Goal: Information Seeking & Learning: Understand process/instructions

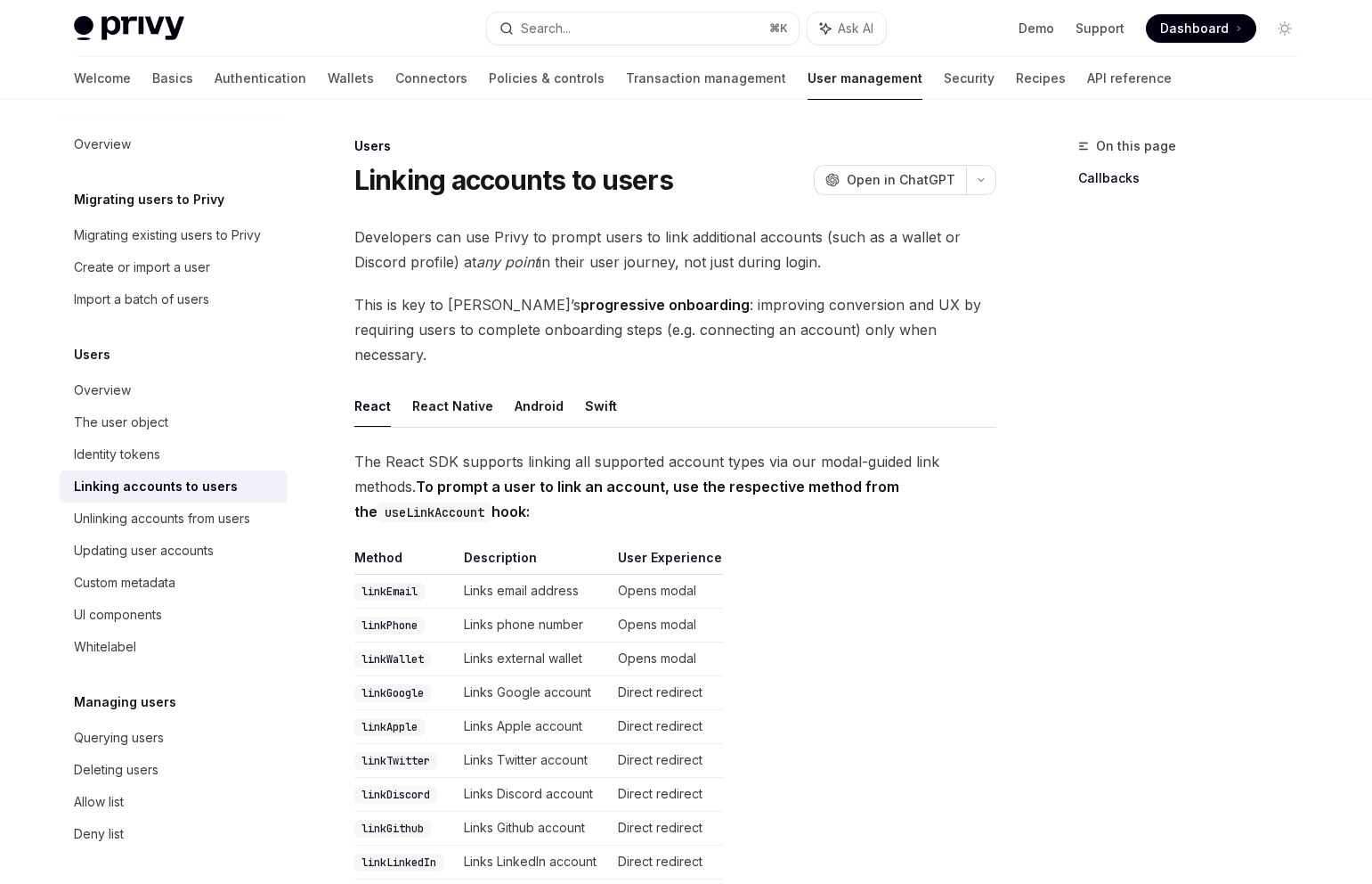
scroll to position [213, 0]
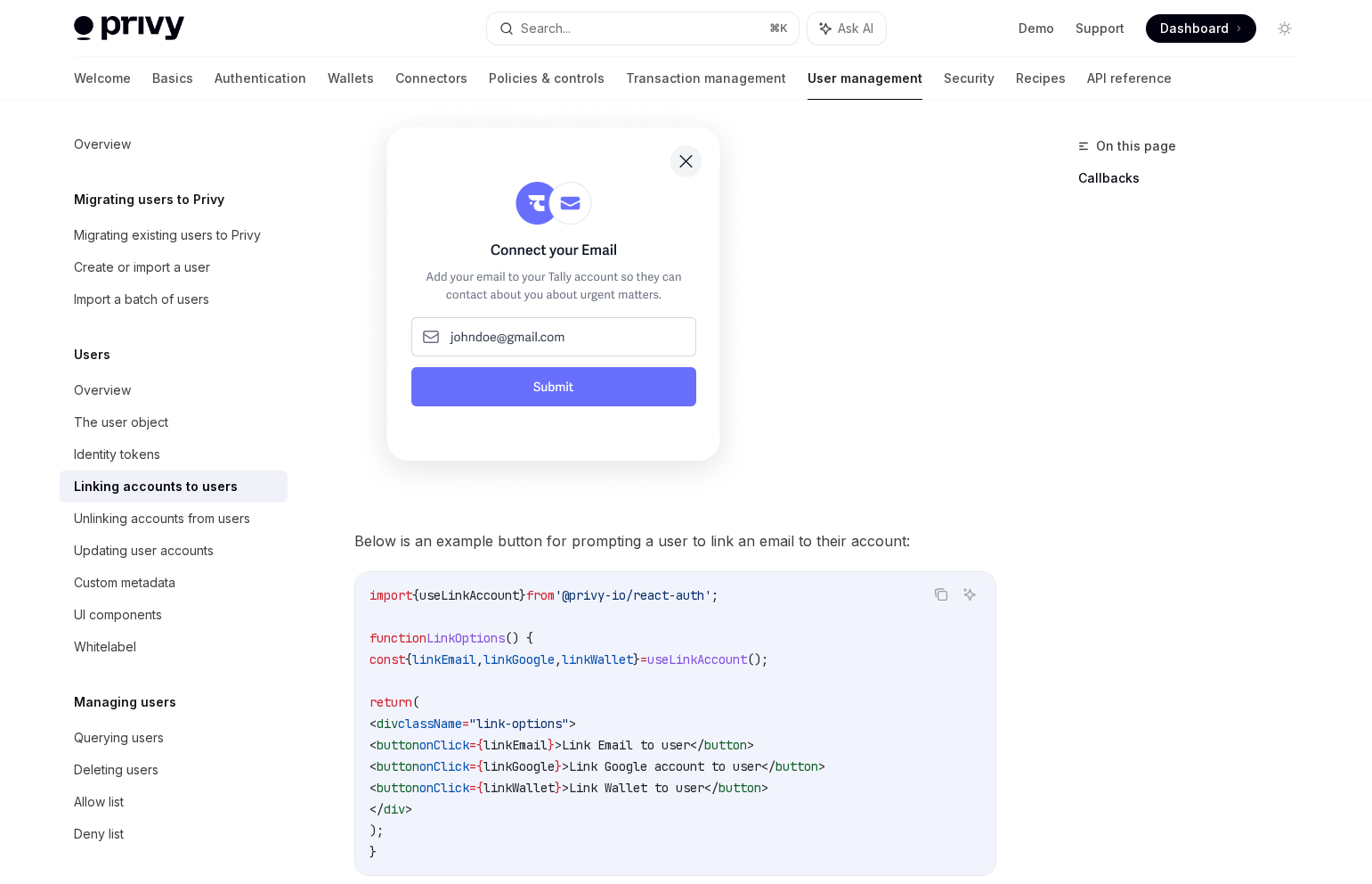
scroll to position [1102, 0]
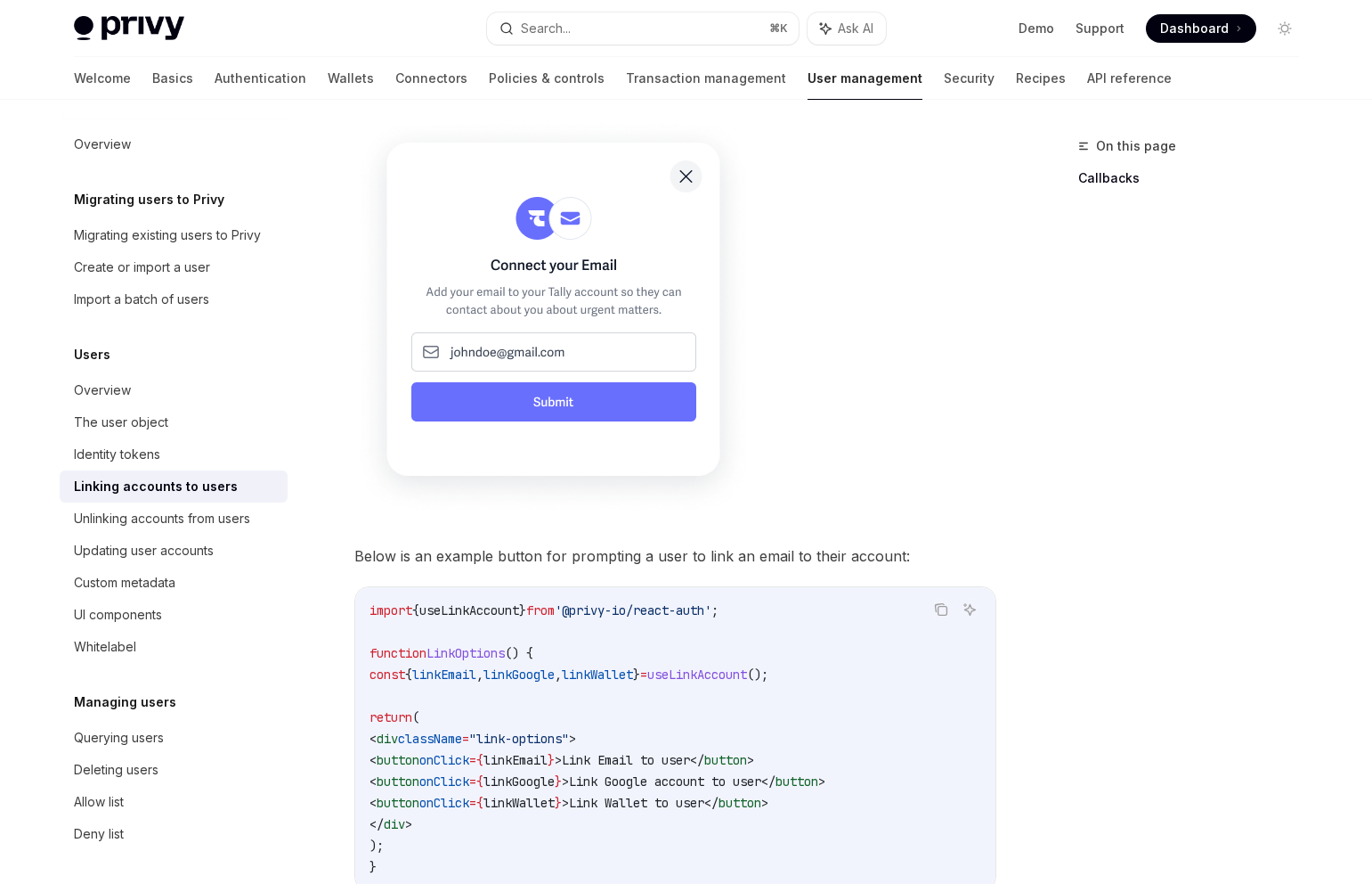
click at [183, 485] on div "Linking accounts to users" at bounding box center [156, 487] width 164 height 21
type textarea "*"
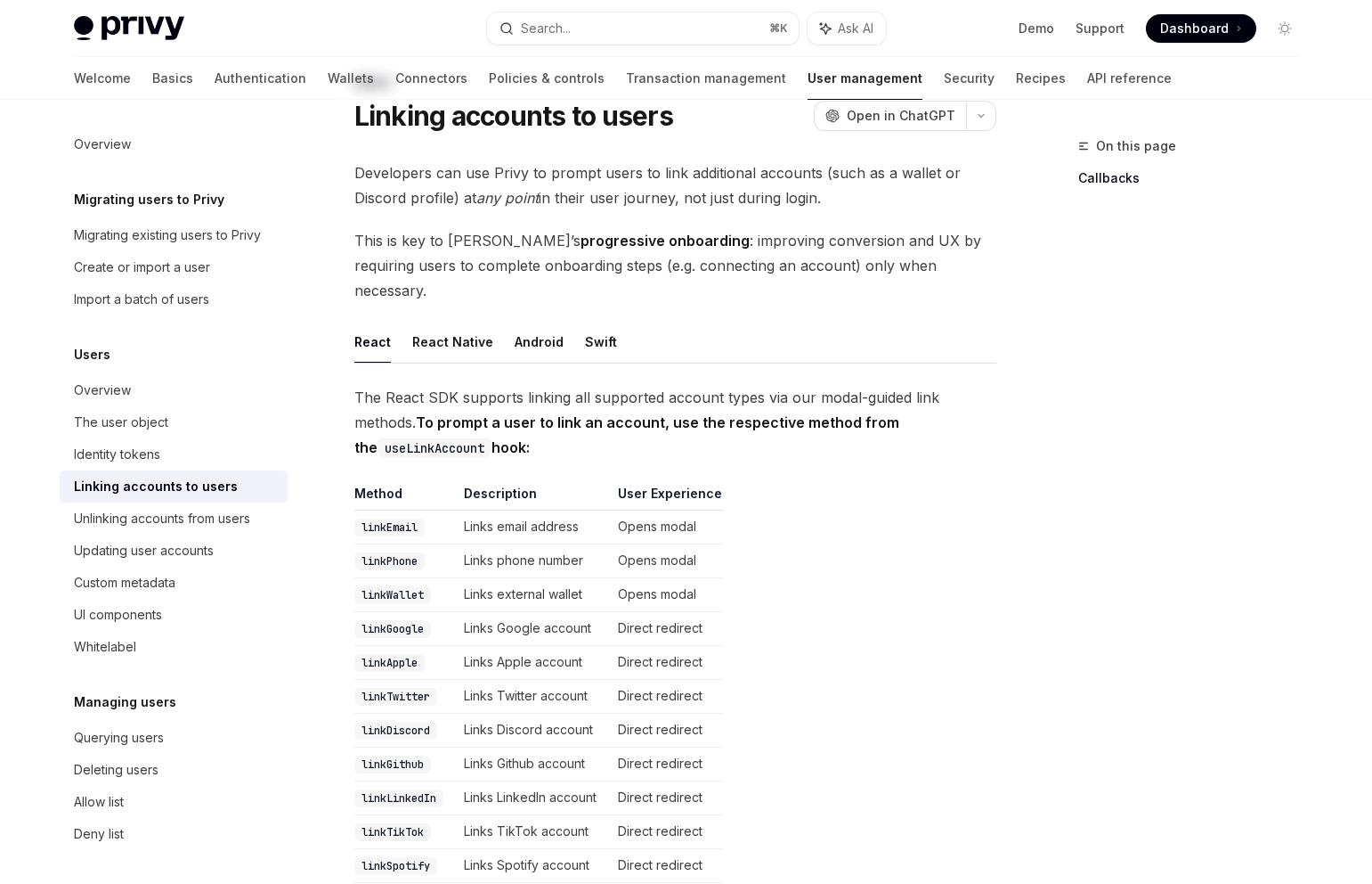
scroll to position [0, 0]
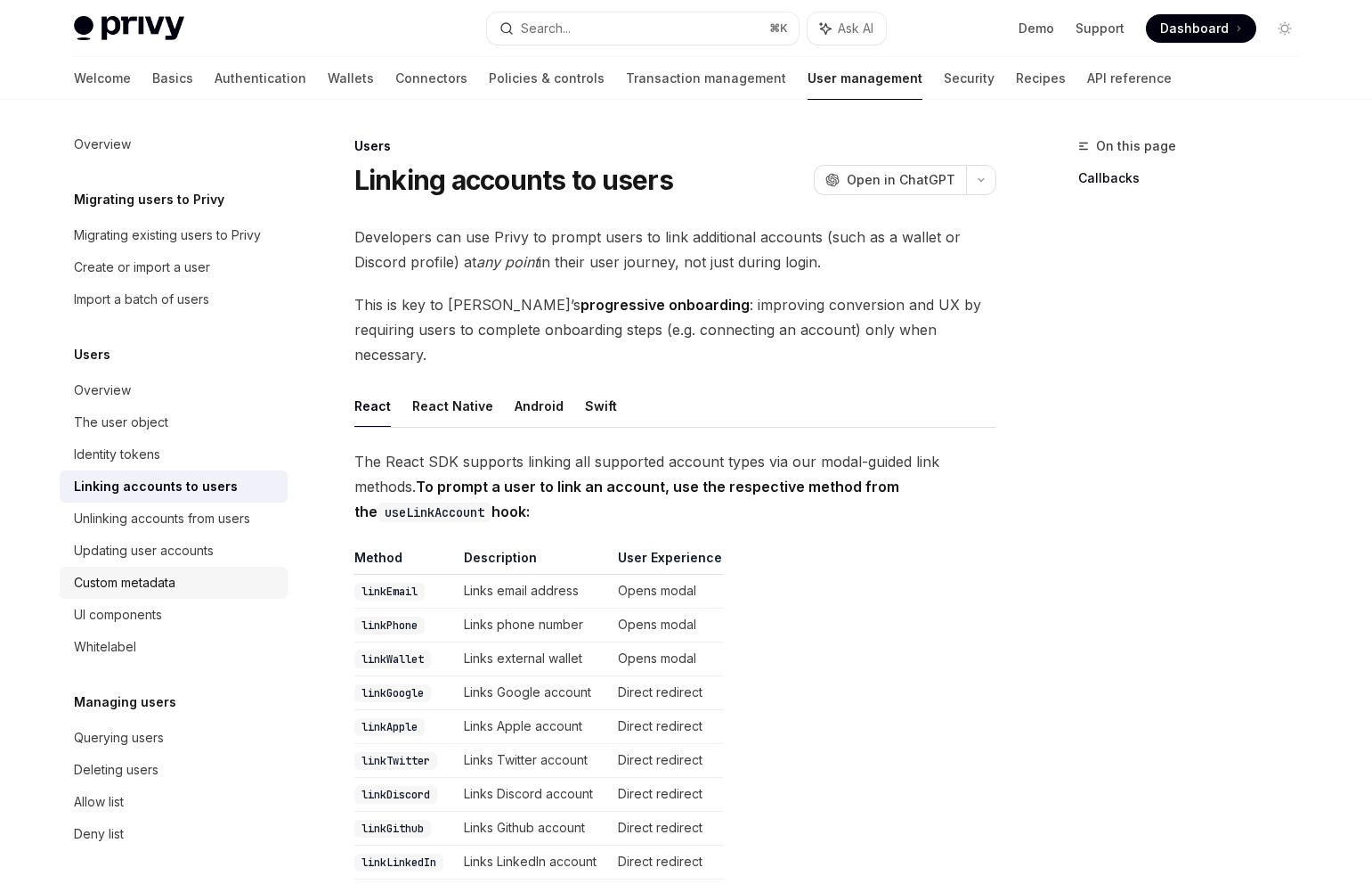
click at [151, 585] on div "Custom metadata" at bounding box center [125, 582] width 102 height 21
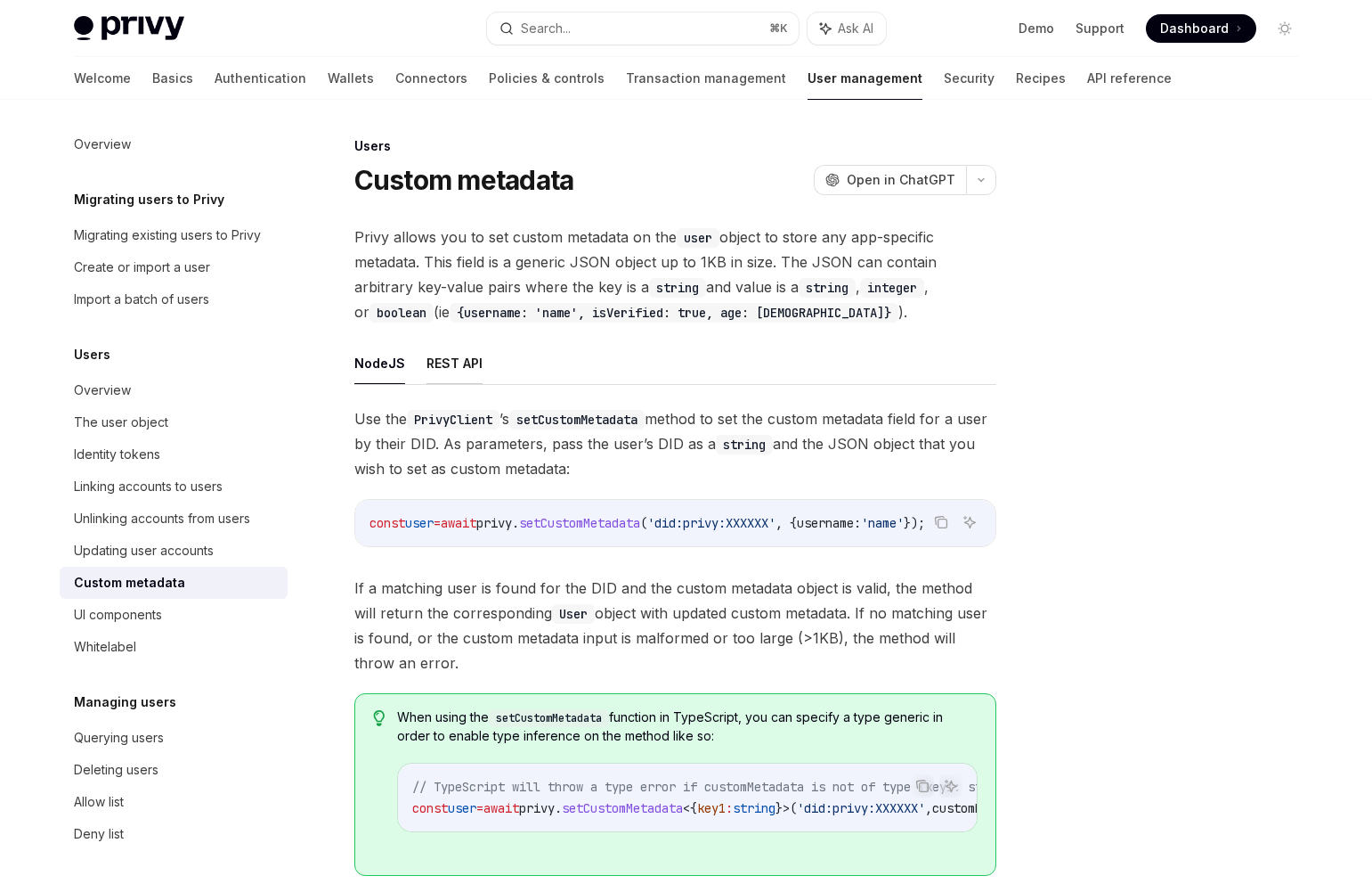
click at [457, 363] on button "REST API" at bounding box center [454, 362] width 56 height 42
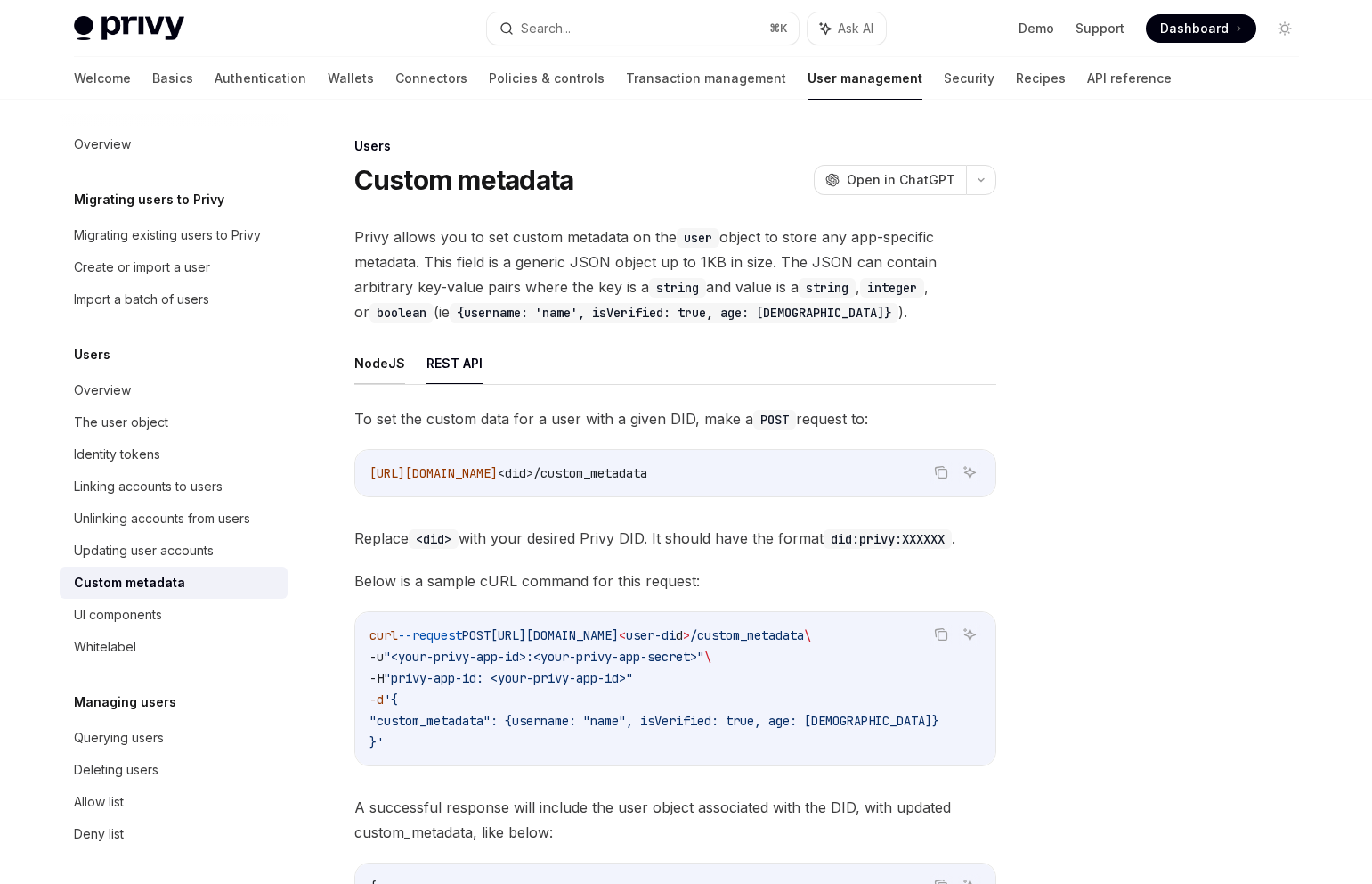
click at [365, 378] on button "NodeJS" at bounding box center [379, 362] width 51 height 42
type textarea "*"
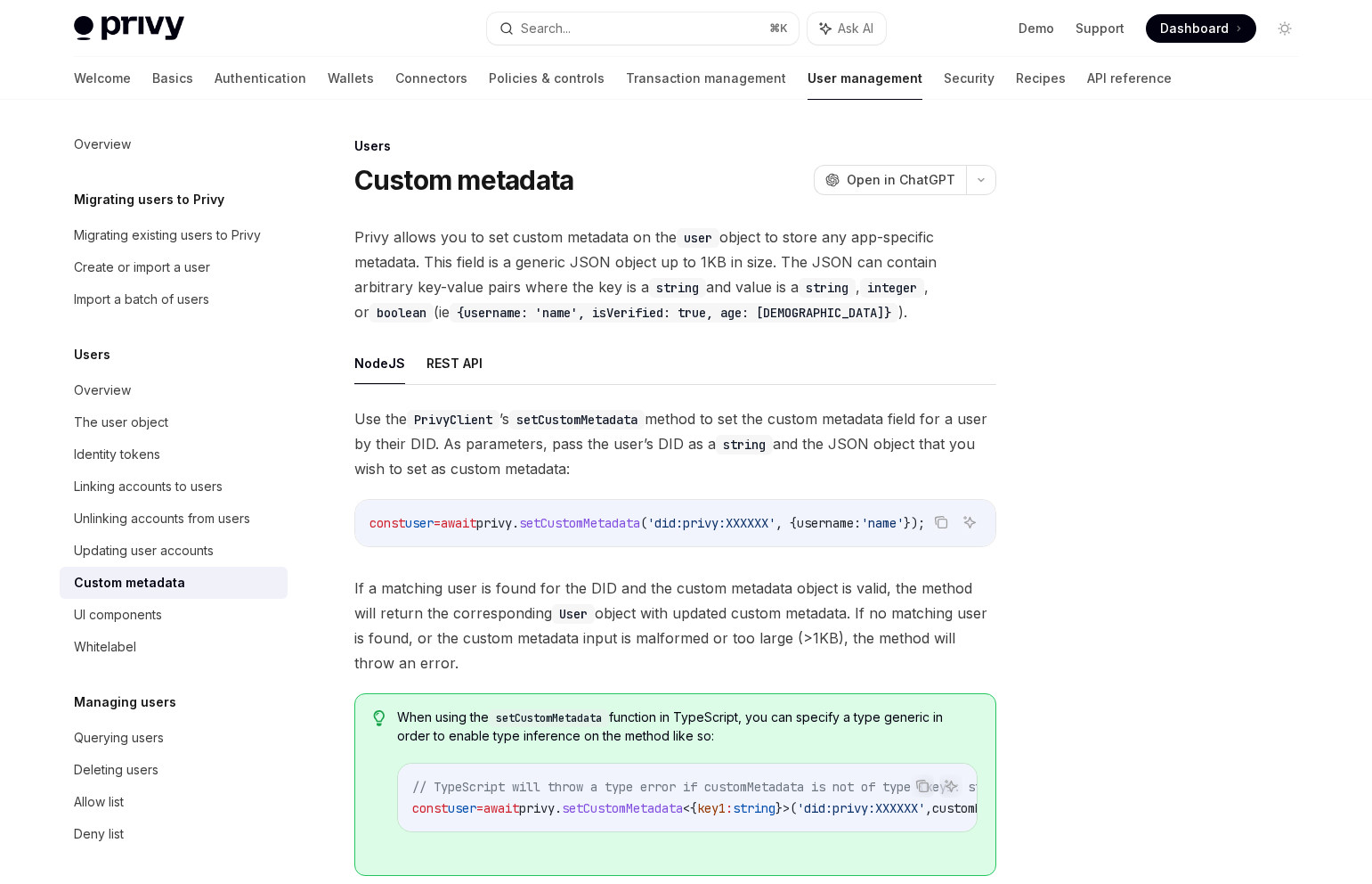
click at [563, 353] on ul "NodeJS REST API" at bounding box center [675, 363] width 642 height 43
